Goal: Task Accomplishment & Management: Manage account settings

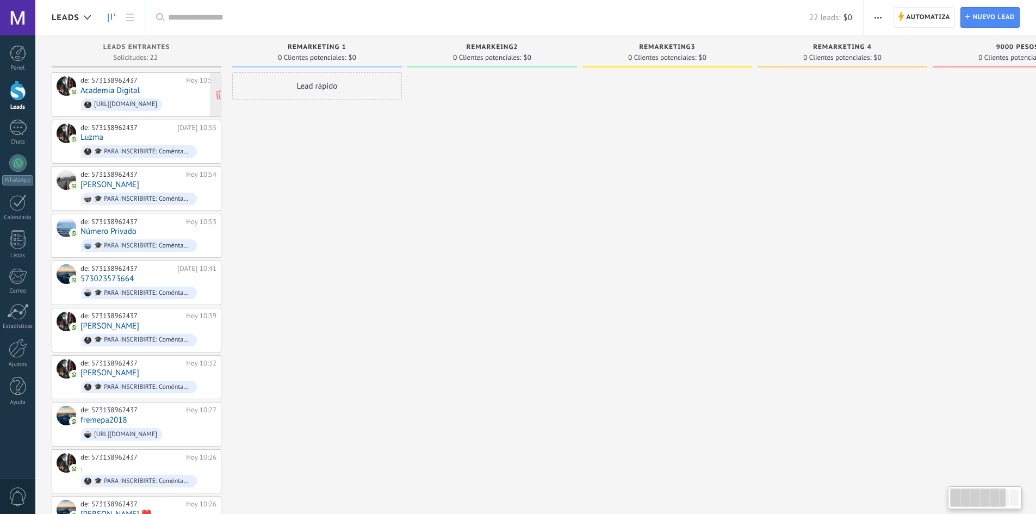
click at [145, 109] on div "[URL][DOMAIN_NAME]" at bounding box center [121, 104] width 81 height 13
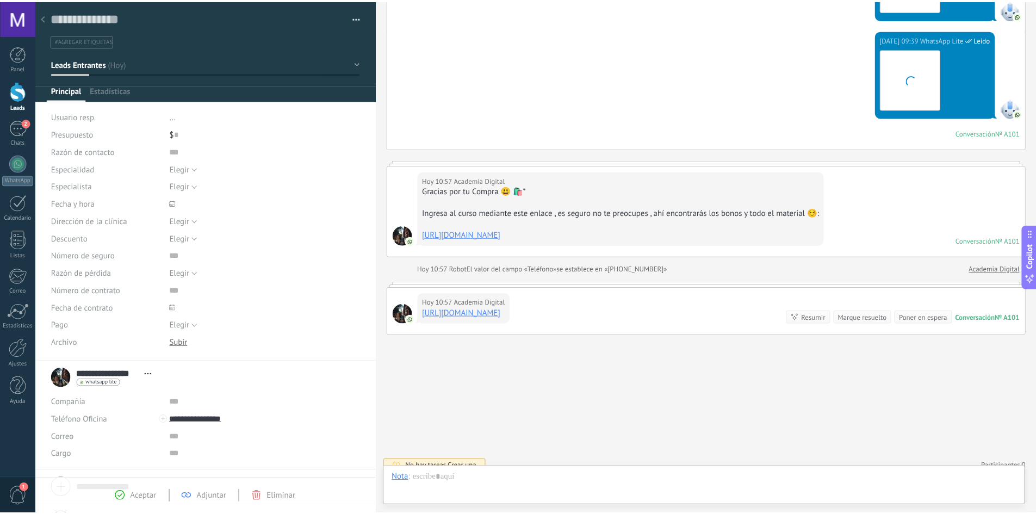
scroll to position [16, 0]
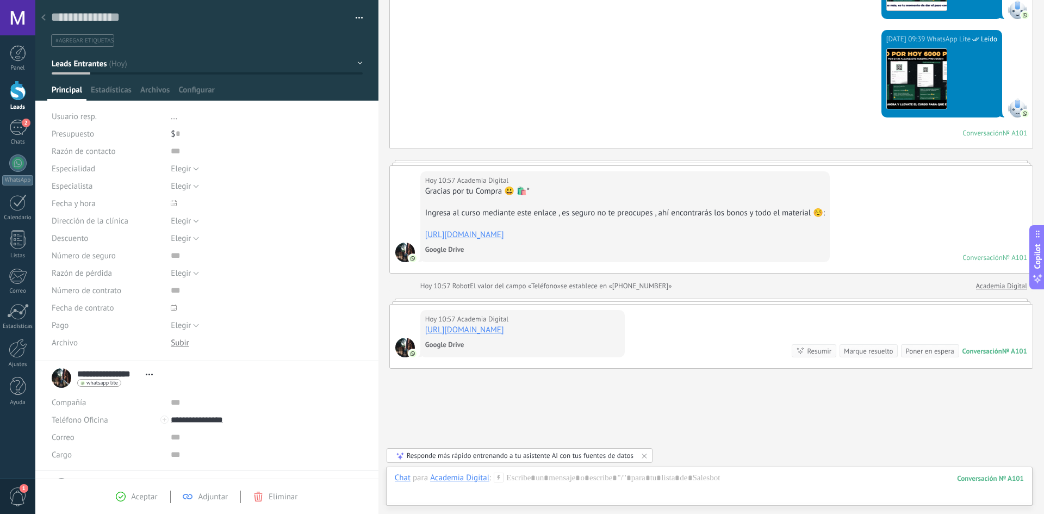
click at [41, 17] on icon at bounding box center [43, 17] width 4 height 7
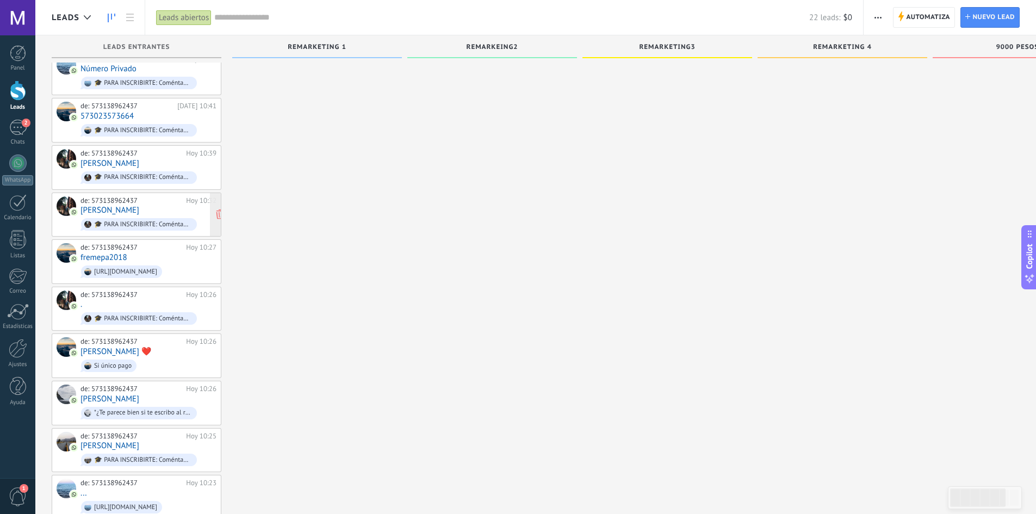
scroll to position [163, 0]
click at [144, 267] on div "[URL][DOMAIN_NAME]" at bounding box center [125, 271] width 63 height 8
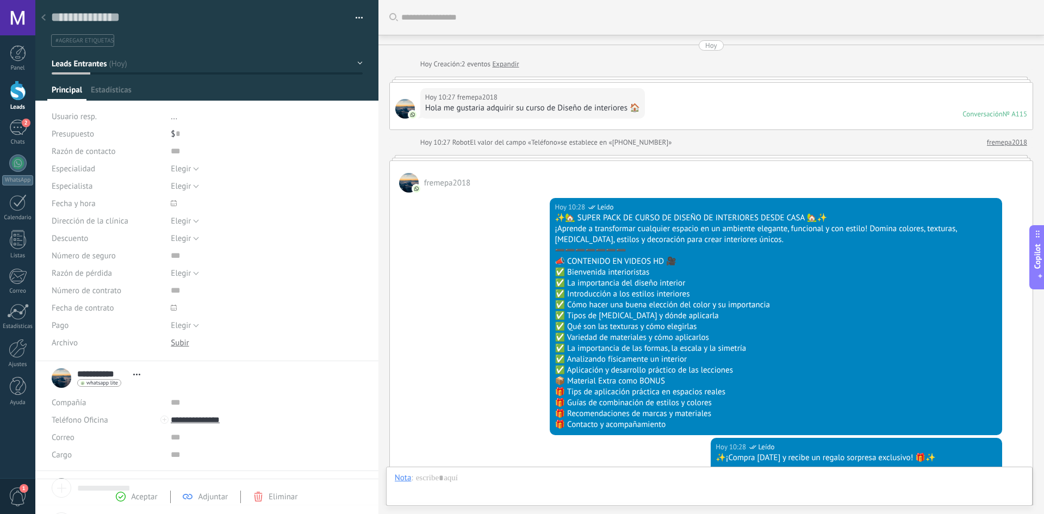
scroll to position [813, 0]
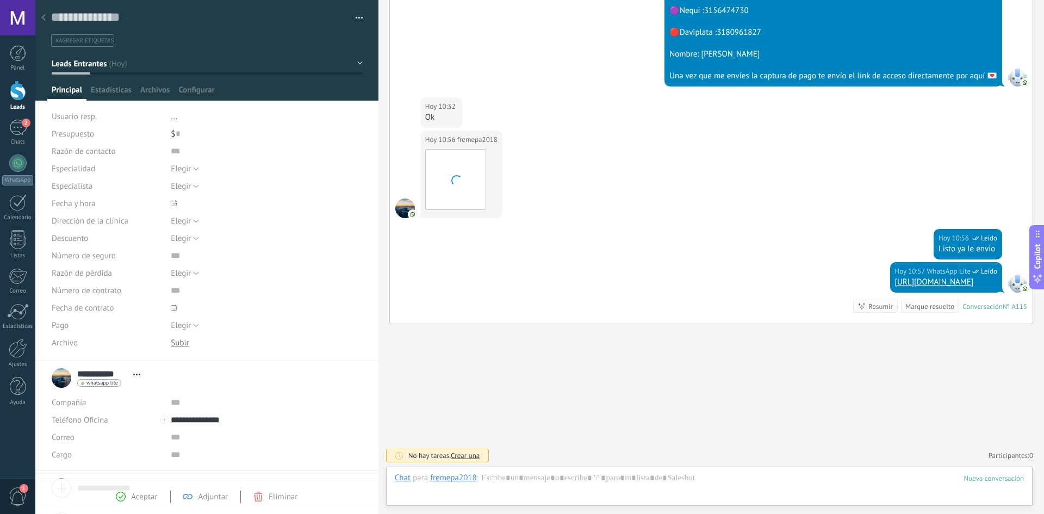
click at [99, 43] on span "#agregar etiquetas" at bounding box center [84, 41] width 58 height 8
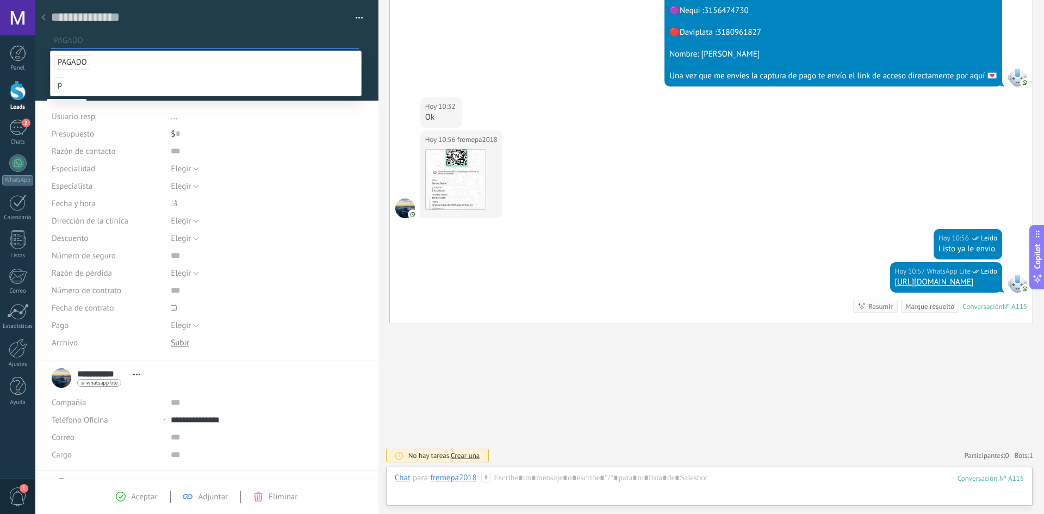
click at [90, 59] on li "PAGADO" at bounding box center [206, 62] width 310 height 22
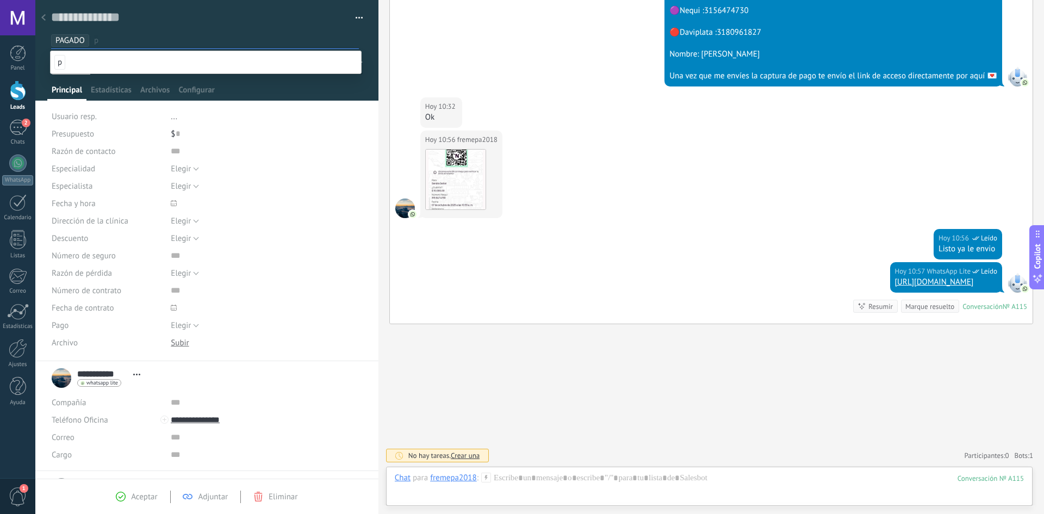
click at [45, 10] on div at bounding box center [43, 18] width 15 height 21
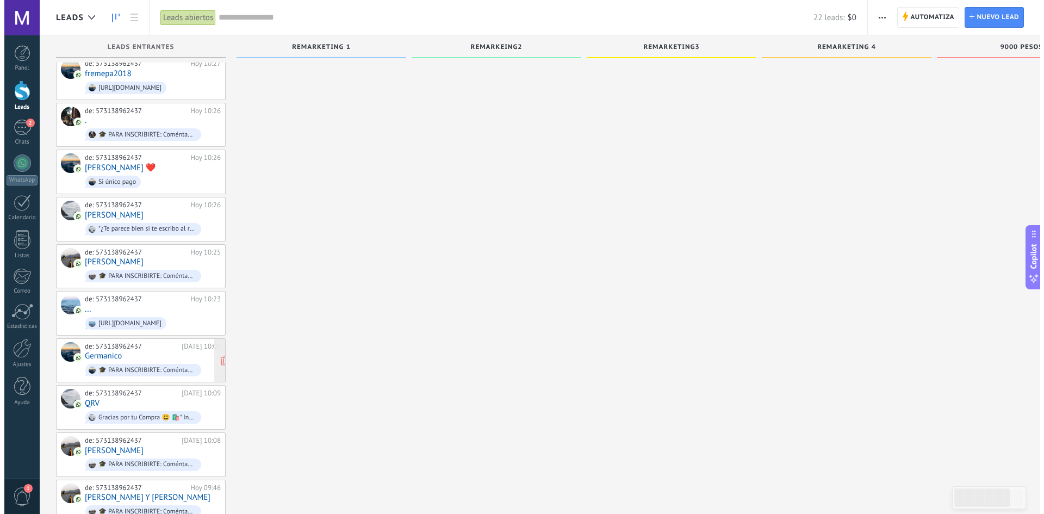
scroll to position [381, 0]
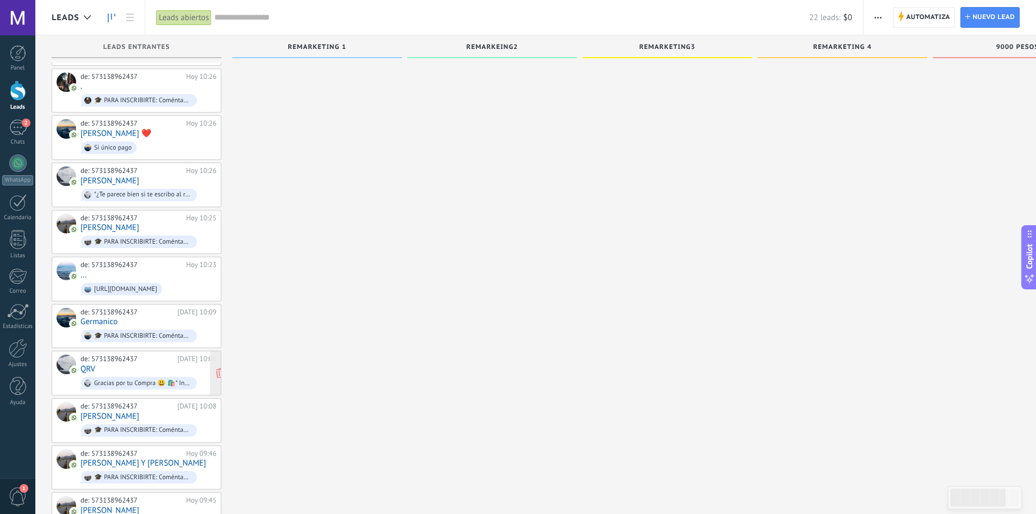
click at [144, 375] on span "Gracias por tu Compra 😃 🛍️* Ingresa al curso mediante este enlace , es seguro n…" at bounding box center [148, 383] width 136 height 17
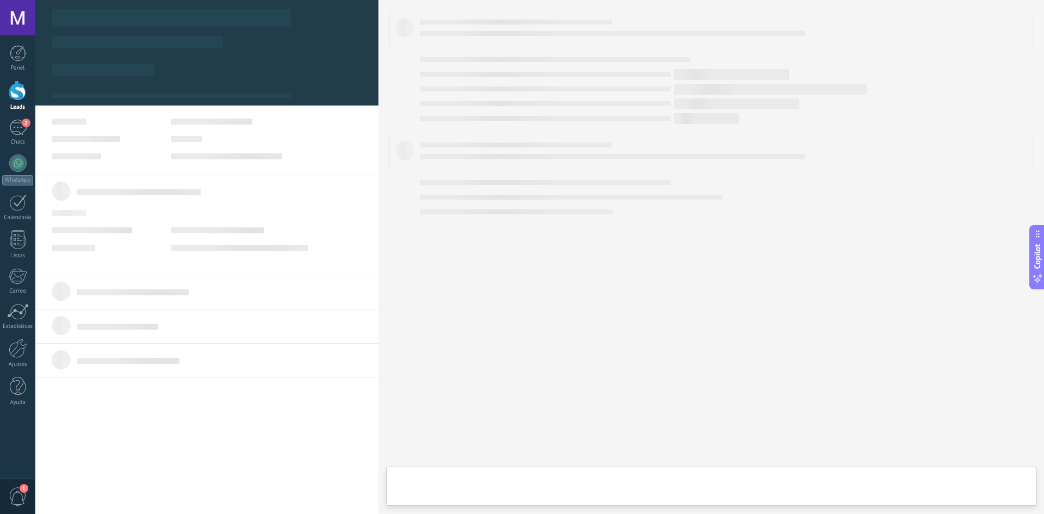
type textarea "**********"
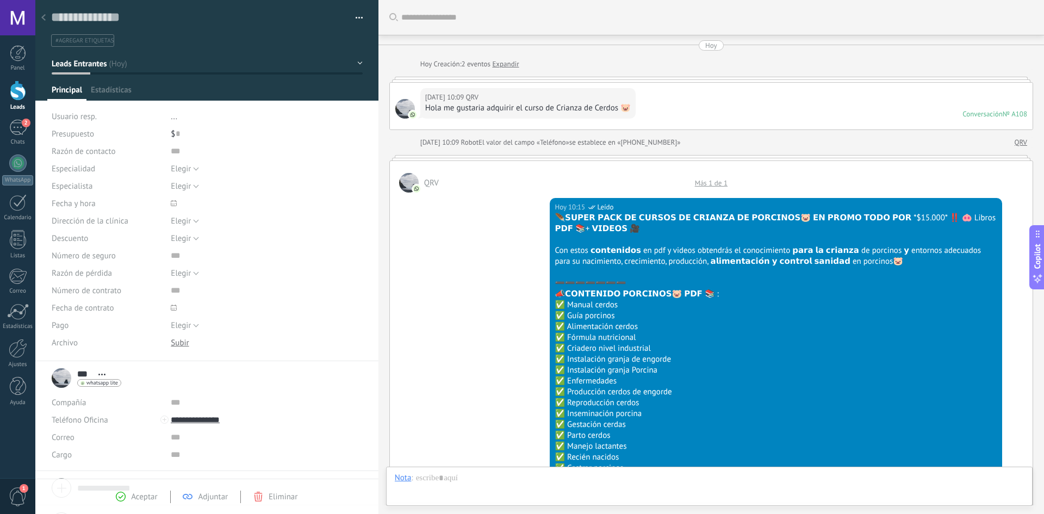
scroll to position [1140, 0]
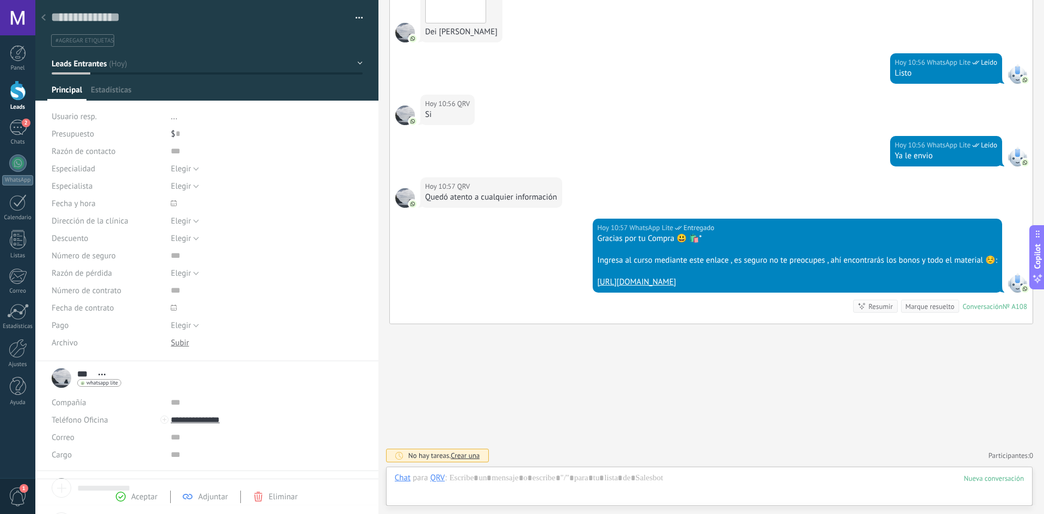
click at [78, 35] on li "#agregar etiquetas" at bounding box center [82, 40] width 63 height 13
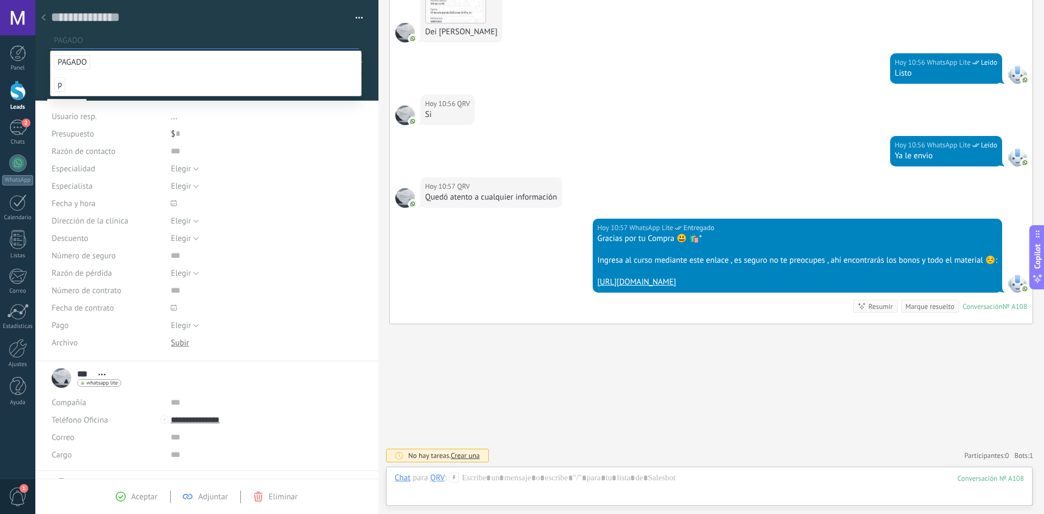
click at [74, 62] on span "PAGADO" at bounding box center [72, 62] width 36 height 15
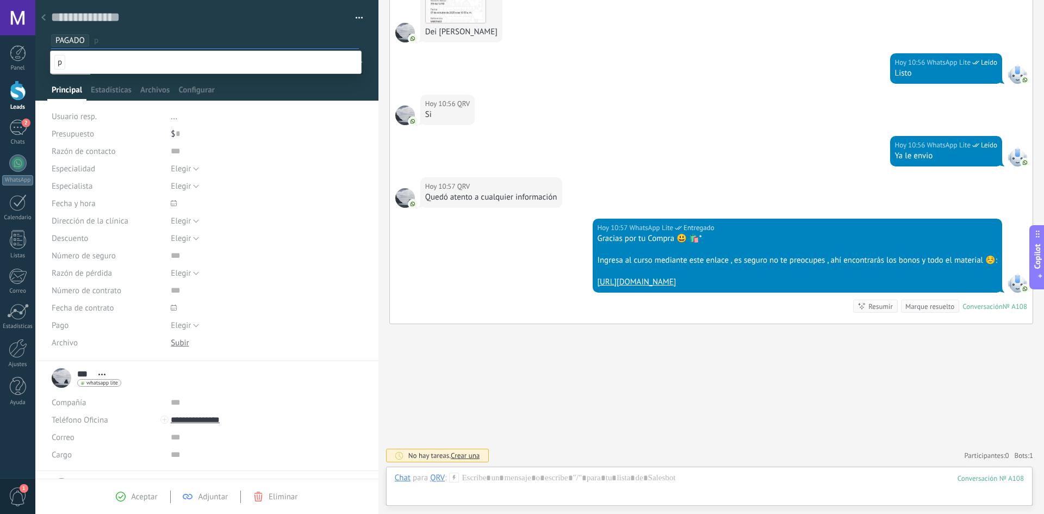
click at [45, 22] on div at bounding box center [43, 18] width 15 height 21
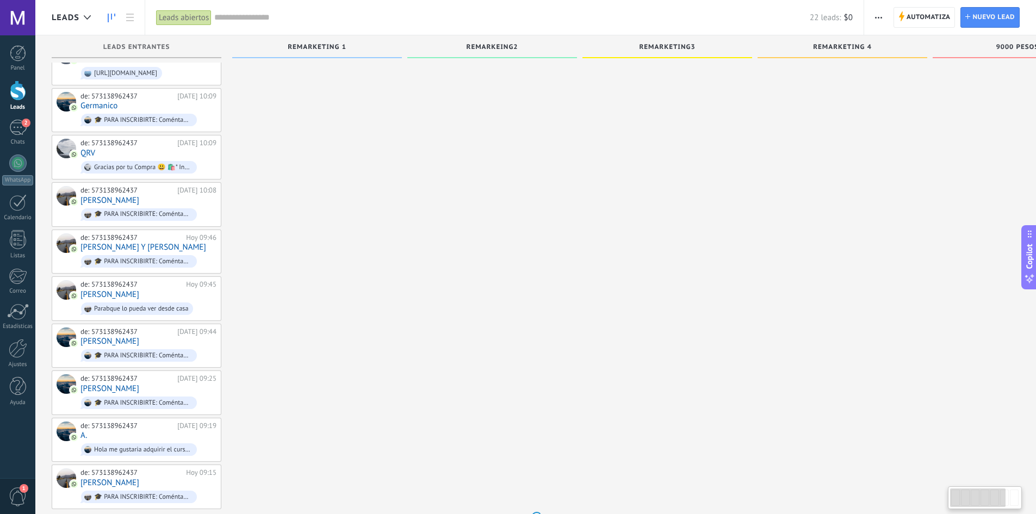
scroll to position [606, 0]
